Goal: Task Accomplishment & Management: Complete application form

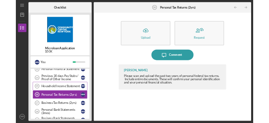
scroll to position [122, 0]
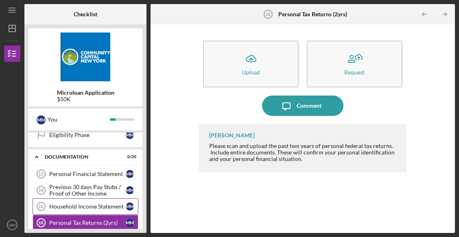
click at [90, 208] on div "Household Income Statement" at bounding box center [87, 206] width 76 height 7
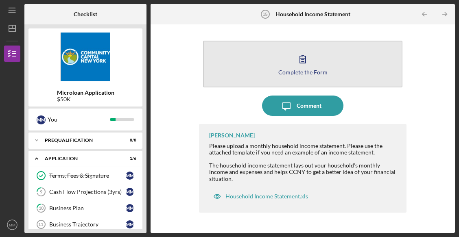
click at [280, 56] on button "Complete the Form Form" at bounding box center [302, 64] width 199 height 47
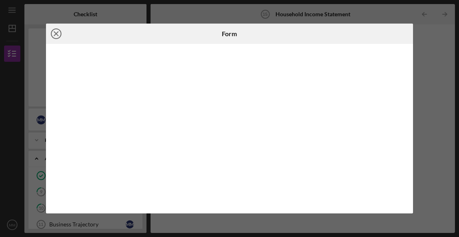
click at [54, 33] on icon "Icon/Close" at bounding box center [56, 34] width 20 height 20
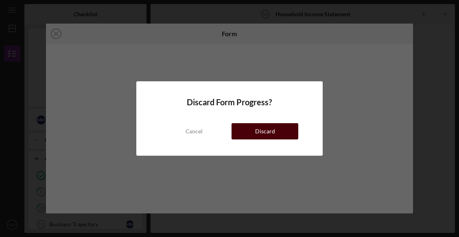
click at [249, 131] on button "Discard" at bounding box center [264, 131] width 67 height 16
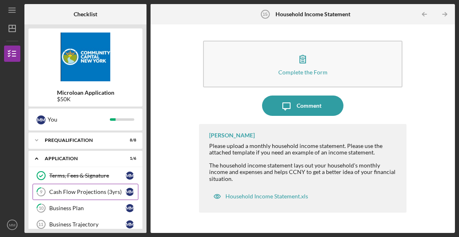
click at [90, 142] on div "Cash Flow Projections (3yrs)" at bounding box center [87, 192] width 76 height 7
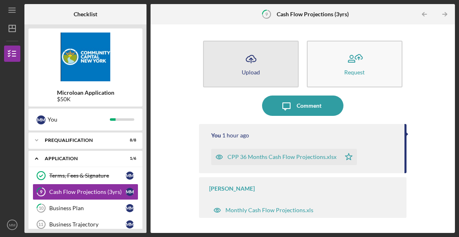
click at [234, 63] on button "Icon/Upload Upload" at bounding box center [251, 64] width 96 height 47
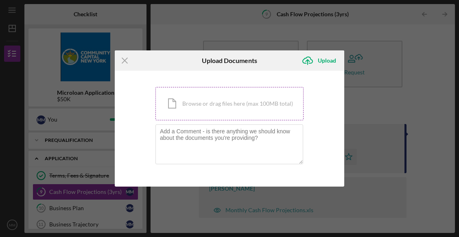
click at [227, 102] on div "Icon/Document Browse or drag files here (max 100MB total) Tap to choose files o…" at bounding box center [229, 103] width 148 height 33
click at [229, 107] on div "Icon/Document Browse or drag files here (max 100MB total) Tap to choose files o…" at bounding box center [229, 103] width 148 height 33
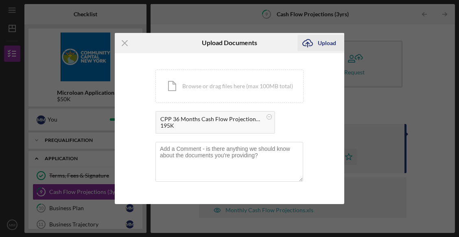
click at [312, 45] on div "Upload" at bounding box center [327, 43] width 18 height 16
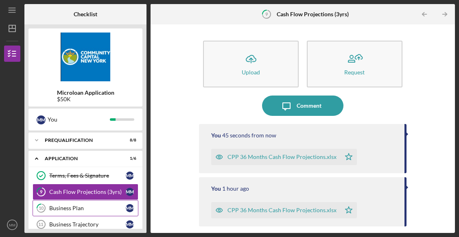
click at [92, 142] on div "Business Plan" at bounding box center [87, 208] width 76 height 7
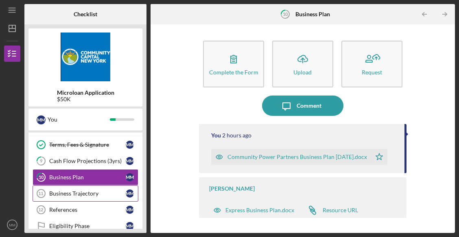
scroll to position [41, 0]
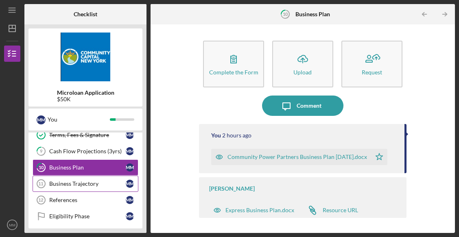
click at [83, 142] on div "Business Trajectory" at bounding box center [87, 184] width 76 height 7
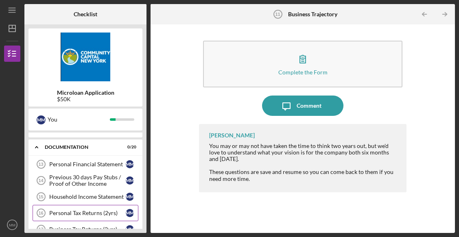
scroll to position [122, 0]
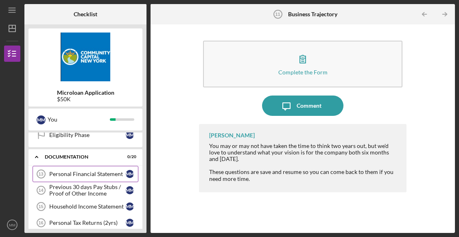
click at [86, 142] on div "Personal Financial Statement" at bounding box center [87, 174] width 76 height 7
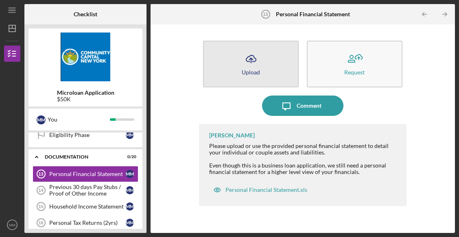
click at [243, 70] on div "Upload" at bounding box center [251, 72] width 18 height 6
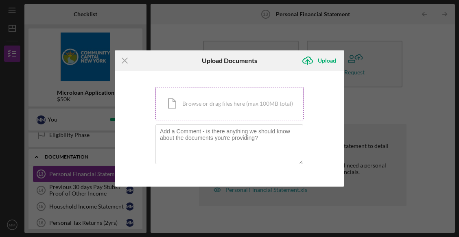
click at [229, 99] on div "Icon/Document Browse or drag files here (max 100MB total) Tap to choose files o…" at bounding box center [229, 103] width 148 height 33
click at [125, 62] on icon "Icon/Menu Close" at bounding box center [125, 60] width 20 height 20
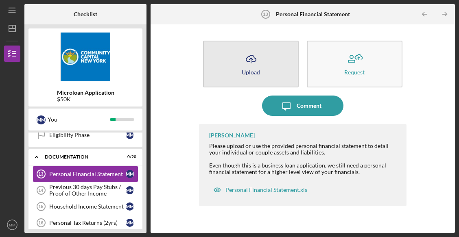
click at [251, 69] on div "Upload" at bounding box center [251, 72] width 18 height 6
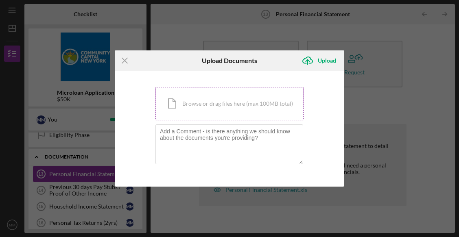
click at [232, 100] on div "Icon/Document Browse or drag files here (max 100MB total) Tap to choose files o…" at bounding box center [229, 103] width 148 height 33
click at [224, 104] on div "Icon/Document Browse or drag files here (max 100MB total) Tap to choose files o…" at bounding box center [229, 103] width 148 height 33
click at [121, 60] on icon "Icon/Menu Close" at bounding box center [125, 60] width 20 height 20
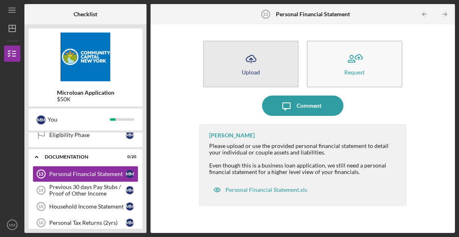
click at [244, 65] on icon "Icon/Upload" at bounding box center [251, 59] width 20 height 20
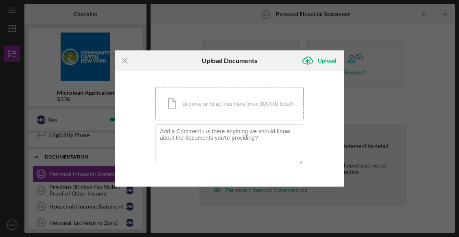
click at [213, 107] on div "Icon/Document Browse or drag files here (max 100MB total) Tap to choose files o…" at bounding box center [229, 103] width 148 height 33
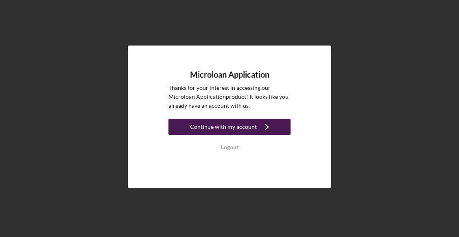
click at [223, 128] on div "Continue with my account" at bounding box center [223, 127] width 67 height 16
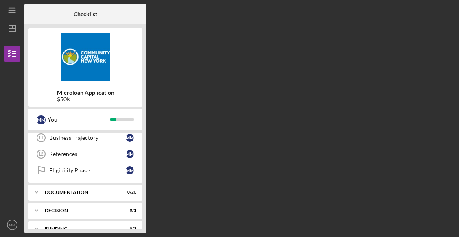
scroll to position [77, 0]
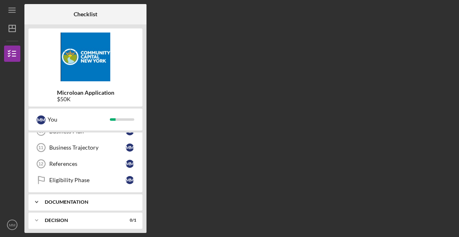
click at [95, 201] on div "Documentation" at bounding box center [88, 202] width 87 height 5
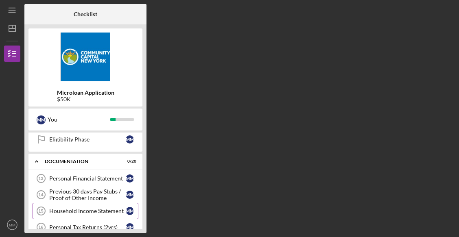
scroll to position [158, 0]
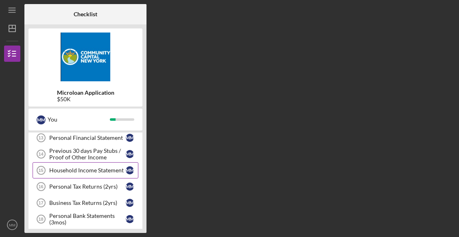
click at [97, 172] on div "Household Income Statement" at bounding box center [87, 170] width 76 height 7
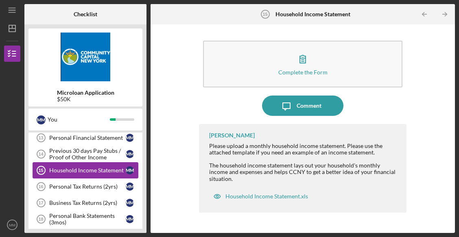
click at [103, 168] on div "Household Income Statement" at bounding box center [87, 170] width 76 height 7
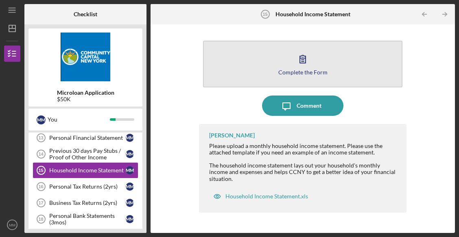
click at [282, 65] on button "Complete the Form Form" at bounding box center [302, 64] width 199 height 47
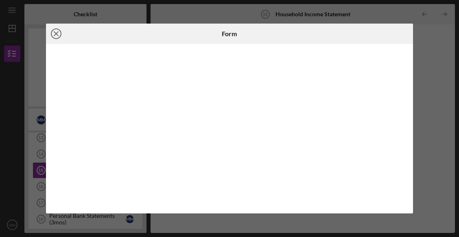
click at [59, 33] on icon "Icon/Close" at bounding box center [56, 34] width 20 height 20
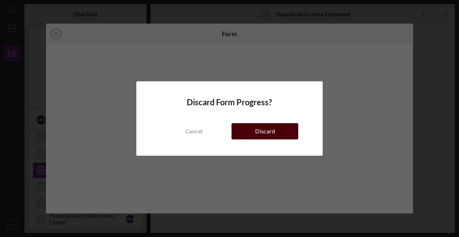
click at [251, 127] on button "Discard" at bounding box center [264, 131] width 67 height 16
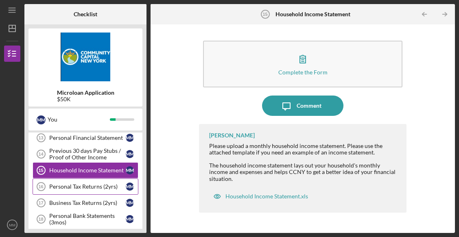
click at [87, 184] on div "Personal Tax Returns (2yrs)" at bounding box center [87, 186] width 76 height 7
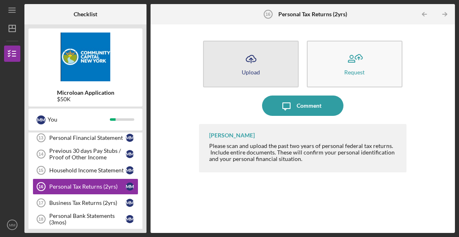
click at [239, 69] on button "Icon/Upload Upload" at bounding box center [251, 64] width 96 height 47
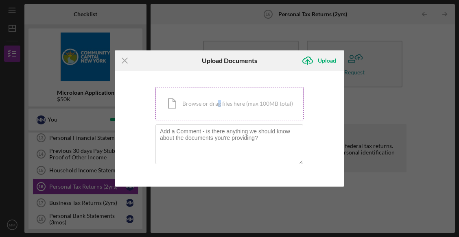
click at [218, 102] on div "Icon/Document Browse or drag files here (max 100MB total) Tap to choose files o…" at bounding box center [229, 103] width 148 height 33
click at [237, 98] on div "Icon/Document Browse or drag files here (max 100MB total) Tap to choose files o…" at bounding box center [229, 103] width 148 height 33
click at [127, 61] on icon "Icon/Menu Close" at bounding box center [125, 60] width 20 height 20
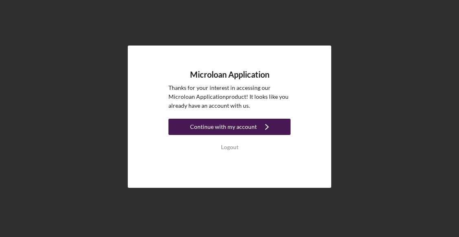
click at [237, 130] on div "Continue with my account" at bounding box center [223, 127] width 67 height 16
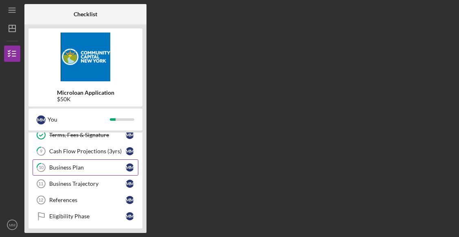
scroll to position [81, 0]
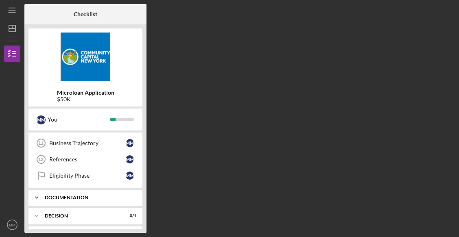
click at [94, 196] on div "Icon/Expander Documentation 0 / 20" at bounding box center [85, 198] width 114 height 16
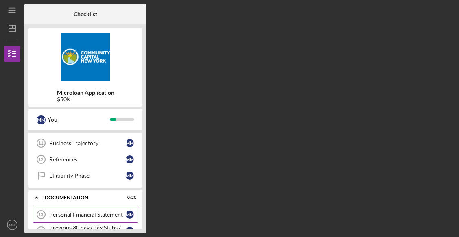
click at [87, 215] on div "Personal Financial Statement" at bounding box center [87, 215] width 76 height 7
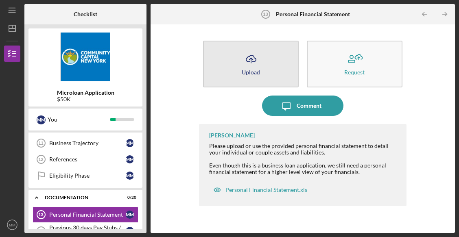
click at [241, 65] on button "Icon/Upload Upload" at bounding box center [251, 64] width 96 height 47
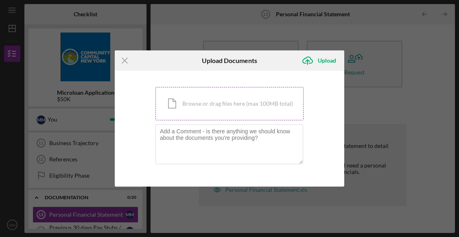
click at [232, 101] on div "Icon/Document Browse or drag files here (max 100MB total) Tap to choose files o…" at bounding box center [229, 103] width 148 height 33
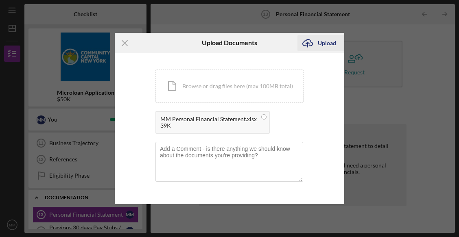
click at [322, 43] on div "Upload" at bounding box center [327, 43] width 18 height 16
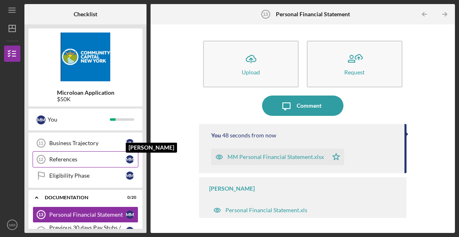
scroll to position [122, 0]
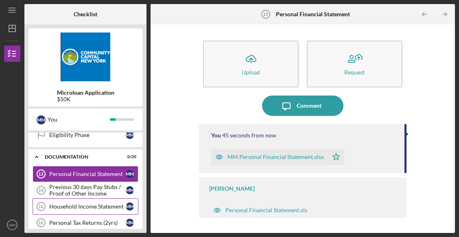
click at [85, 208] on div "Household Income Statement" at bounding box center [87, 206] width 76 height 7
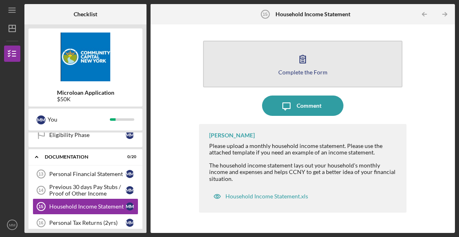
click at [293, 68] on icon "button" at bounding box center [303, 59] width 20 height 20
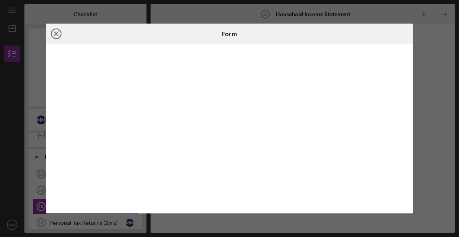
click at [56, 34] on line at bounding box center [56, 34] width 4 height 4
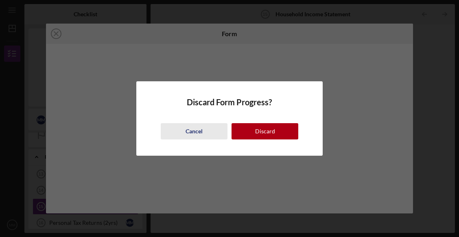
click at [208, 133] on button "Cancel" at bounding box center [194, 131] width 67 height 16
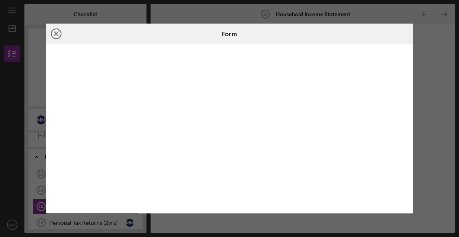
click at [55, 32] on icon "Icon/Close" at bounding box center [56, 34] width 20 height 20
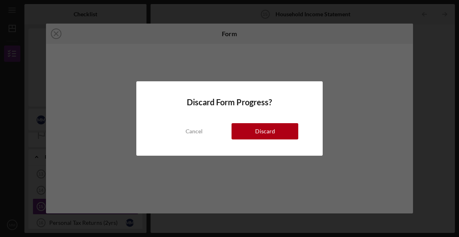
click at [249, 131] on button "Discard" at bounding box center [264, 131] width 67 height 16
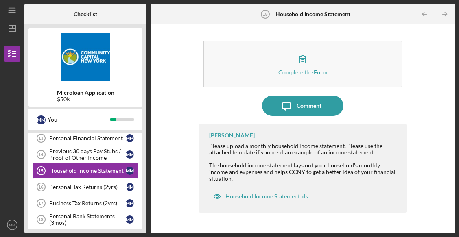
scroll to position [163, 0]
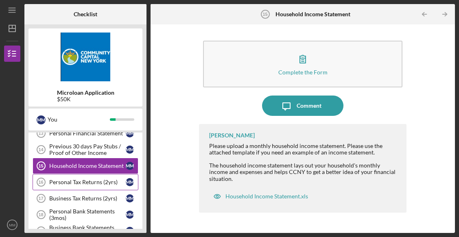
click at [92, 184] on div "Personal Tax Returns (2yrs)" at bounding box center [87, 182] width 76 height 7
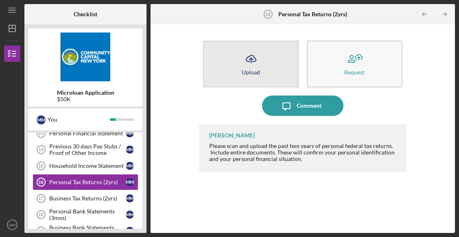
click at [240, 66] on button "Icon/Upload Upload" at bounding box center [251, 64] width 96 height 47
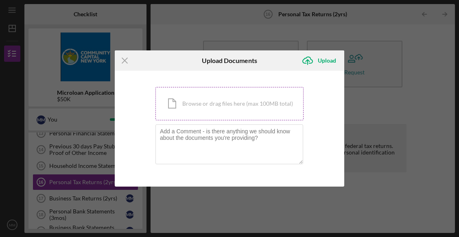
click at [217, 102] on div "Icon/Document Browse or drag files here (max 100MB total) Tap to choose files o…" at bounding box center [229, 103] width 148 height 33
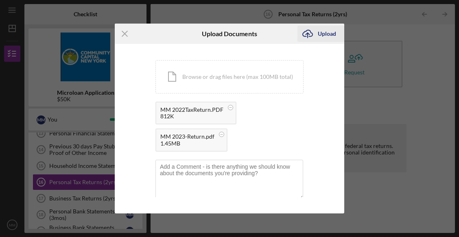
click at [323, 36] on div "Upload" at bounding box center [327, 34] width 18 height 16
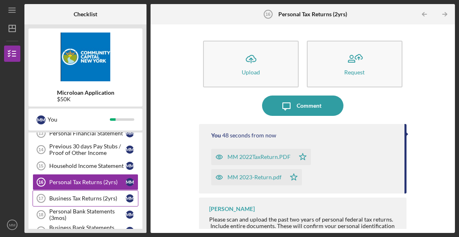
click at [91, 201] on div "Business Tax Returns (2yrs)" at bounding box center [87, 198] width 76 height 7
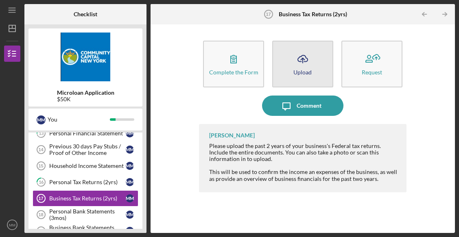
click at [297, 59] on icon "Icon/Upload" at bounding box center [303, 59] width 20 height 20
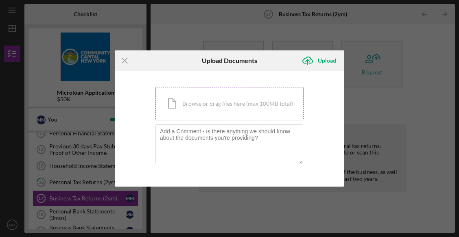
click at [220, 106] on div "Icon/Document Browse or drag files here (max 100MB total) Tap to choose files o…" at bounding box center [229, 103] width 148 height 33
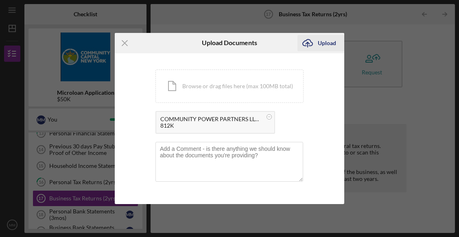
click at [320, 44] on div "Upload" at bounding box center [327, 43] width 18 height 16
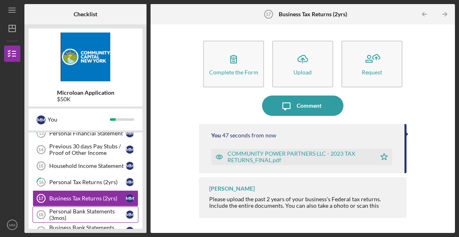
click at [82, 212] on div "Personal Bank Statements (3mos)" at bounding box center [87, 214] width 76 height 13
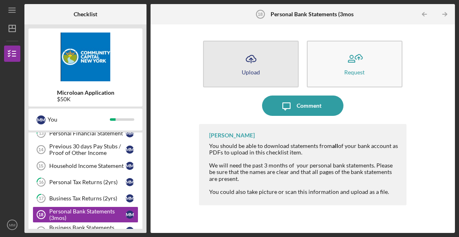
click at [242, 63] on icon "Icon/Upload" at bounding box center [251, 59] width 20 height 20
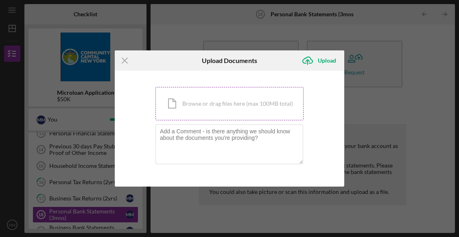
click at [225, 106] on div "Icon/Document Browse or drag files here (max 100MB total) Tap to choose files o…" at bounding box center [229, 103] width 148 height 33
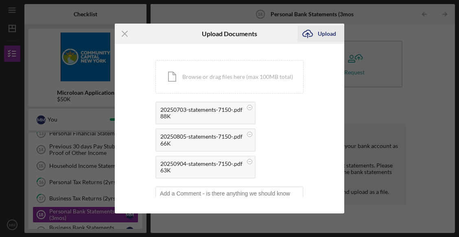
click at [324, 34] on div "Upload" at bounding box center [327, 34] width 18 height 16
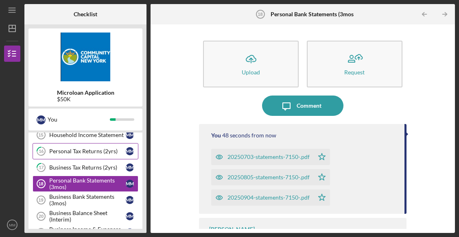
scroll to position [203, 0]
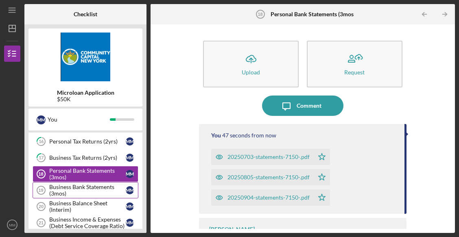
click at [91, 192] on div "Business Bank Statements (3mos)" at bounding box center [87, 190] width 76 height 13
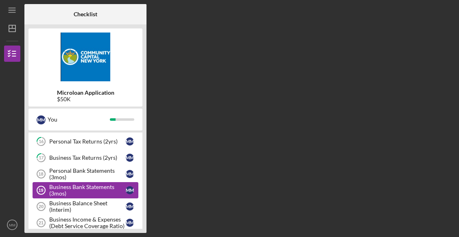
click at [91, 192] on div "Business Bank Statements (3mos)" at bounding box center [87, 190] width 76 height 13
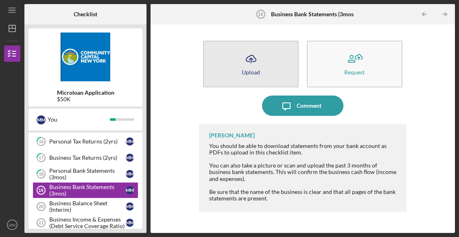
click at [233, 69] on button "Icon/Upload Upload" at bounding box center [251, 64] width 96 height 47
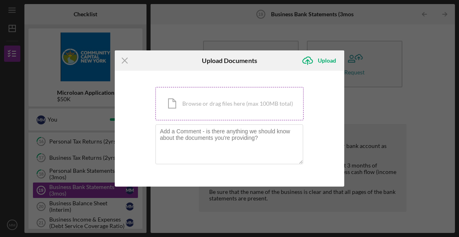
click at [220, 105] on div "Icon/Document Browse or drag files here (max 100MB total) Tap to choose files o…" at bounding box center [229, 103] width 148 height 33
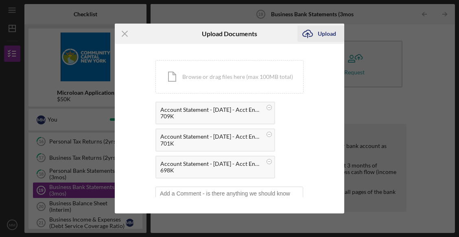
click at [319, 35] on div "Upload" at bounding box center [327, 34] width 18 height 16
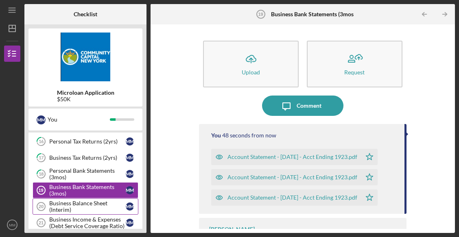
click at [83, 201] on div "Business Balance Sheet (Interim)" at bounding box center [87, 206] width 76 height 13
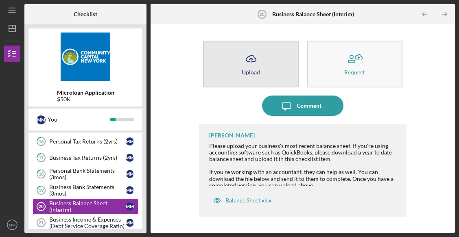
click at [247, 61] on icon "Icon/Upload" at bounding box center [251, 59] width 20 height 20
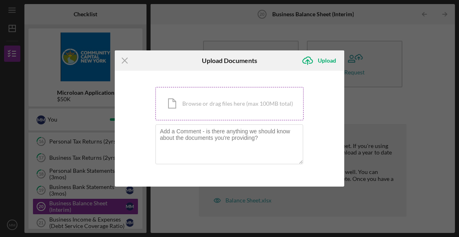
click at [236, 101] on div "Icon/Document Browse or drag files here (max 100MB total) Tap to choose files o…" at bounding box center [229, 103] width 148 height 33
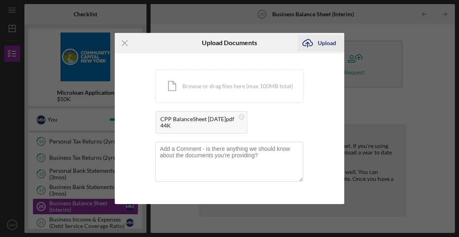
click at [320, 42] on div "Upload" at bounding box center [327, 43] width 18 height 16
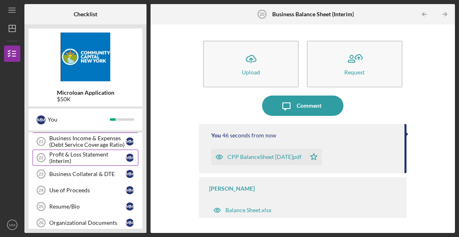
scroll to position [244, 0]
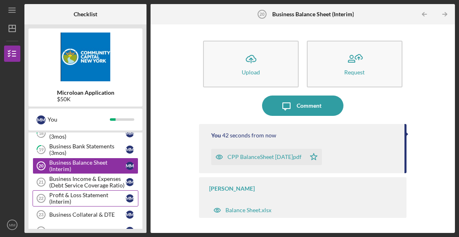
click at [80, 199] on div "Profit & Loss Statement (Interim)" at bounding box center [87, 198] width 76 height 13
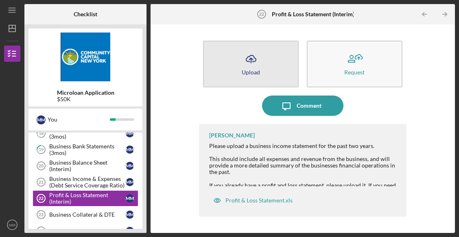
click at [237, 67] on button "Icon/Upload Upload" at bounding box center [251, 64] width 96 height 47
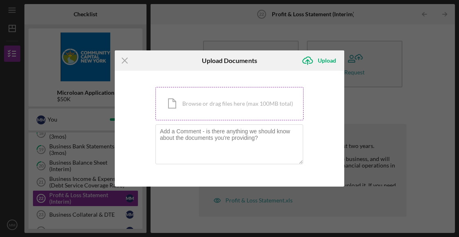
click at [227, 101] on div "Icon/Document Browse or drag files here (max 100MB total) Tap to choose files o…" at bounding box center [229, 103] width 148 height 33
click at [129, 59] on icon "Icon/Menu Close" at bounding box center [125, 60] width 20 height 20
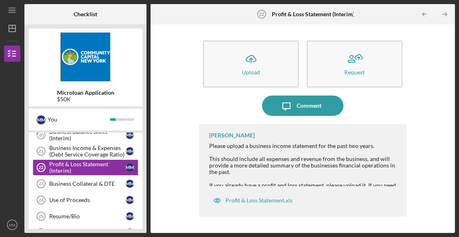
scroll to position [285, 0]
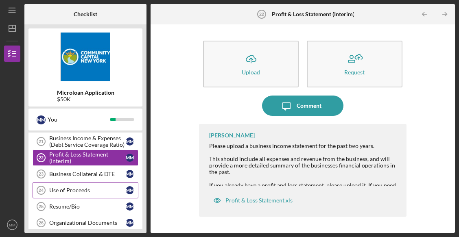
click at [82, 191] on div "Use of Proceeds" at bounding box center [87, 190] width 76 height 7
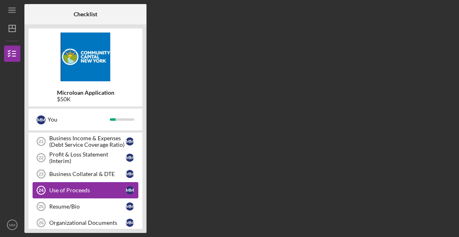
click at [82, 191] on div "Use of Proceeds" at bounding box center [87, 190] width 76 height 7
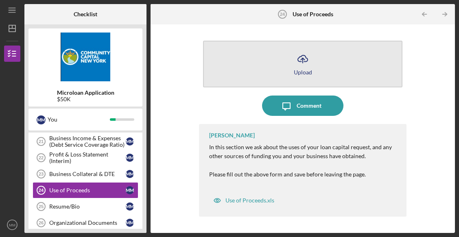
click at [279, 70] on button "Icon/Upload Upload" at bounding box center [302, 64] width 199 height 47
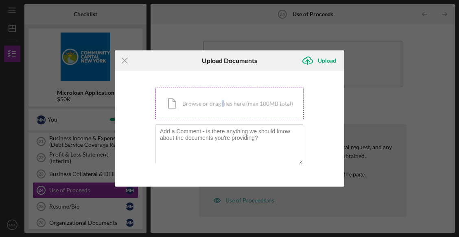
click at [223, 109] on div "Icon/Document Browse or drag files here (max 100MB total) Tap to choose files o…" at bounding box center [229, 103] width 148 height 33
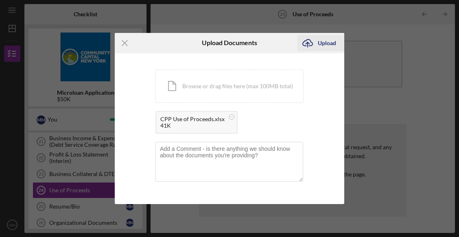
click at [323, 44] on div "Upload" at bounding box center [327, 43] width 18 height 16
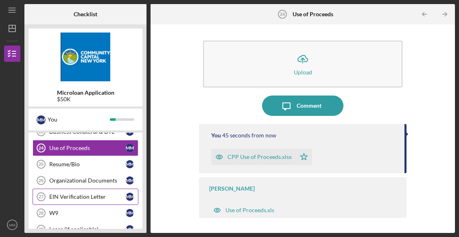
scroll to position [325, 0]
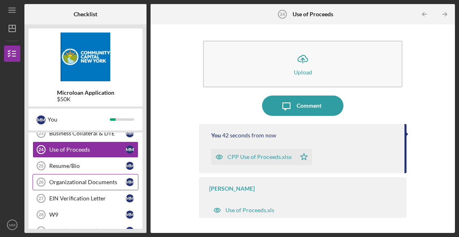
click at [85, 181] on div "Organizational Documents" at bounding box center [87, 182] width 76 height 7
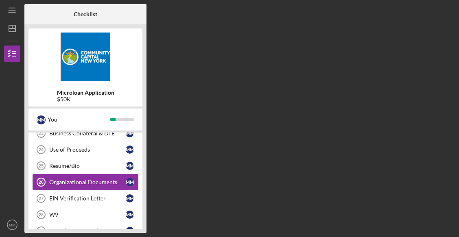
click at [85, 180] on div "Organizational Documents" at bounding box center [87, 182] width 76 height 7
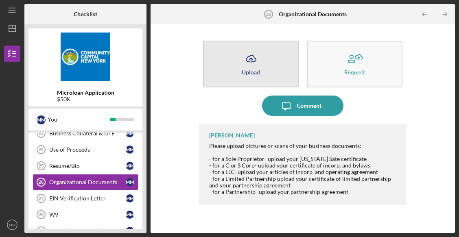
click at [238, 65] on button "Icon/Upload Upload" at bounding box center [251, 64] width 96 height 47
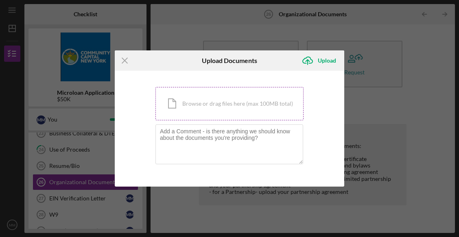
click at [231, 103] on div "Icon/Document Browse or drag files here (max 100MB total) Tap to choose files o…" at bounding box center [229, 103] width 148 height 33
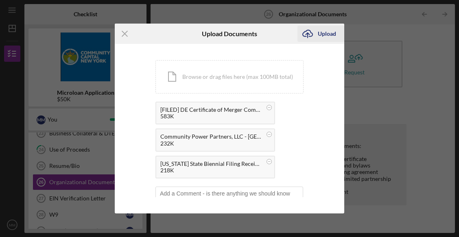
click at [327, 34] on div "Upload" at bounding box center [327, 34] width 18 height 16
